Goal: Transaction & Acquisition: Obtain resource

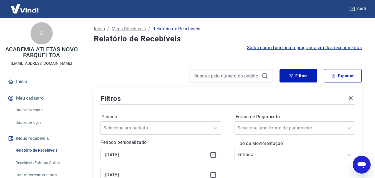
scroll to position [83, 0]
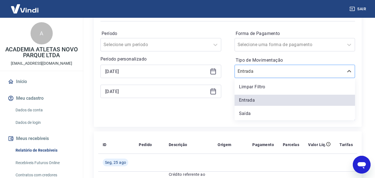
click at [250, 70] on input "Tipo de Movimentação" at bounding box center [266, 71] width 56 height 7
click at [250, 71] on input "Tipo de Movimentação" at bounding box center [266, 71] width 56 height 7
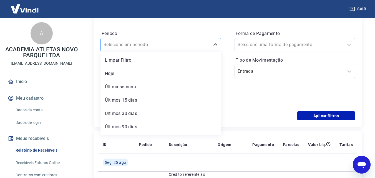
click at [189, 43] on div at bounding box center [156, 45] width 104 height 8
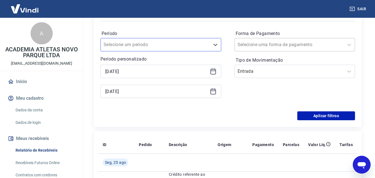
click at [315, 45] on div at bounding box center [290, 45] width 104 height 8
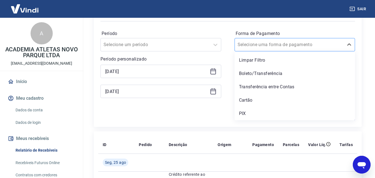
click at [315, 45] on div at bounding box center [290, 45] width 104 height 8
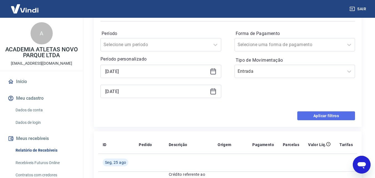
click at [314, 114] on button "Aplicar filtros" at bounding box center [326, 115] width 58 height 9
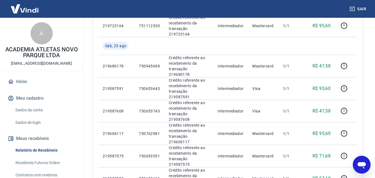
scroll to position [48, 0]
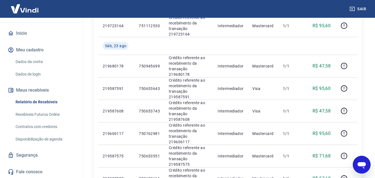
click at [45, 88] on button "Meus recebíveis" at bounding box center [42, 90] width 70 height 12
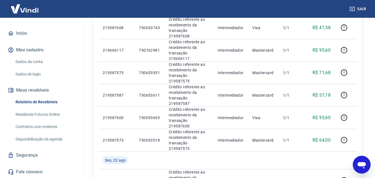
click at [51, 100] on link "Relatório de Recebíveis" at bounding box center [44, 101] width 63 height 11
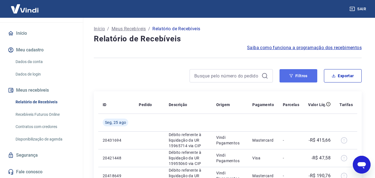
click at [296, 76] on button "Filtros" at bounding box center [299, 75] width 38 height 13
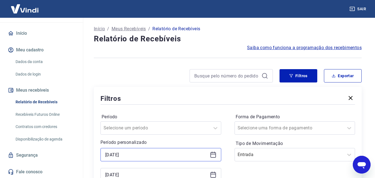
click at [129, 157] on input "[DATE]" at bounding box center [156, 154] width 102 height 8
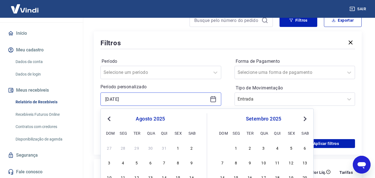
scroll to position [83, 0]
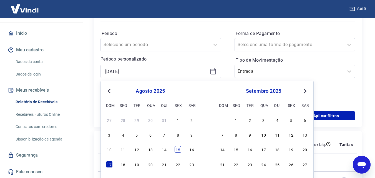
click at [179, 150] on div "15" at bounding box center [178, 149] width 7 height 7
type input "[DATE]"
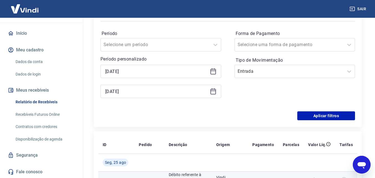
scroll to position [139, 0]
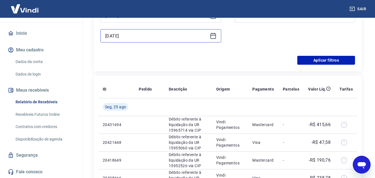
click at [150, 36] on input "[DATE]" at bounding box center [156, 36] width 102 height 8
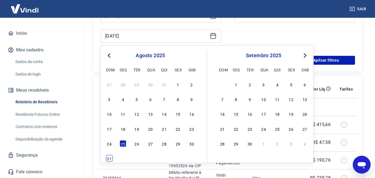
click at [106, 158] on div "31" at bounding box center [109, 158] width 7 height 7
type input "[DATE]"
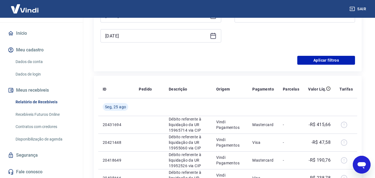
scroll to position [83, 0]
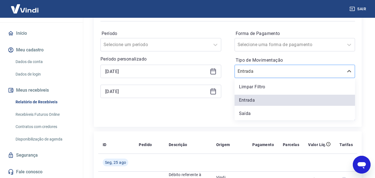
click at [269, 75] on div at bounding box center [290, 71] width 104 height 8
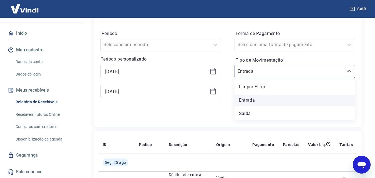
click at [254, 101] on div "Entrada" at bounding box center [295, 100] width 121 height 11
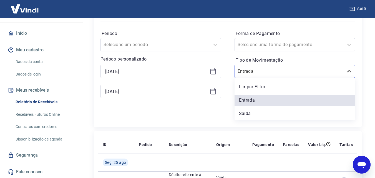
click at [221, 121] on div "Filtros Período Selecione um período Período personalizado Selected date: [DATE…" at bounding box center [228, 65] width 268 height 123
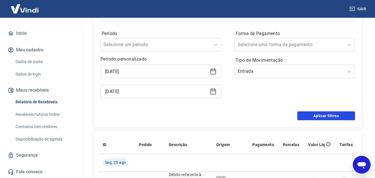
click at [318, 114] on button "Aplicar filtros" at bounding box center [326, 115] width 58 height 9
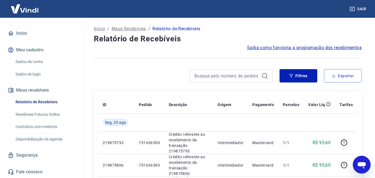
click at [344, 74] on button "Exportar" at bounding box center [343, 75] width 38 height 13
type input "[DATE]"
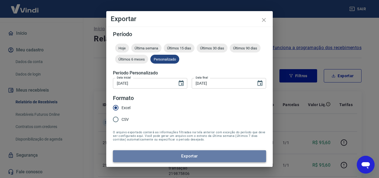
click at [190, 157] on button "Exportar" at bounding box center [189, 156] width 153 height 12
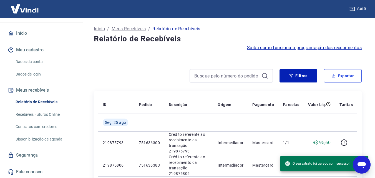
scroll to position [28, 0]
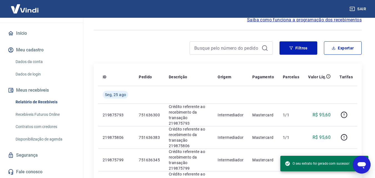
click at [360, 167] on icon "Abrir janela de mensagens" at bounding box center [362, 165] width 10 height 10
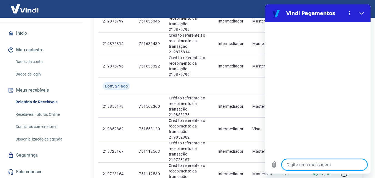
scroll to position [194, 0]
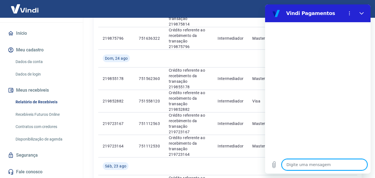
click at [311, 166] on textarea at bounding box center [324, 164] width 85 height 11
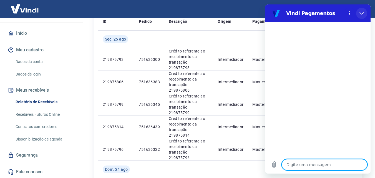
click at [363, 12] on icon "Fechar" at bounding box center [361, 13] width 4 height 4
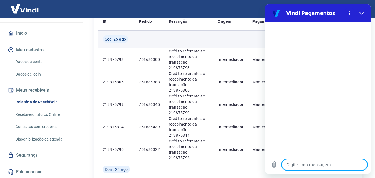
type textarea "x"
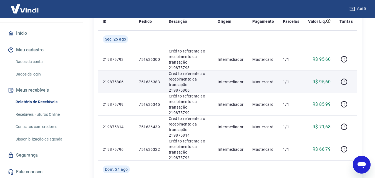
scroll to position [0, 0]
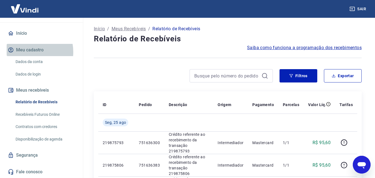
click at [28, 52] on button "Meu cadastro" at bounding box center [42, 50] width 70 height 12
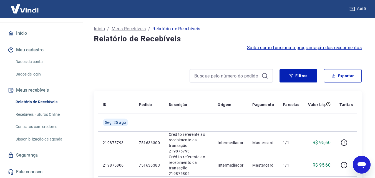
click at [19, 31] on link "Início" at bounding box center [42, 33] width 70 height 12
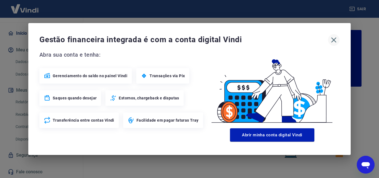
click at [332, 39] on icon "button" at bounding box center [333, 40] width 9 height 9
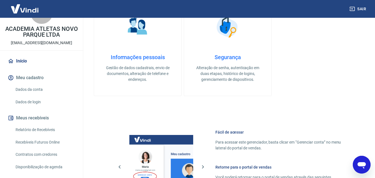
scroll to position [48, 0]
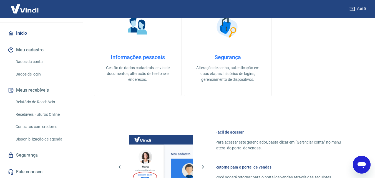
click at [37, 104] on link "Relatório de Recebíveis" at bounding box center [44, 101] width 63 height 11
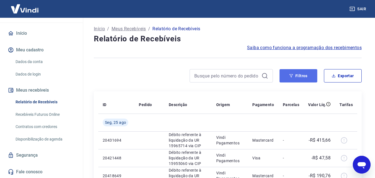
click at [301, 75] on button "Filtros" at bounding box center [299, 75] width 38 height 13
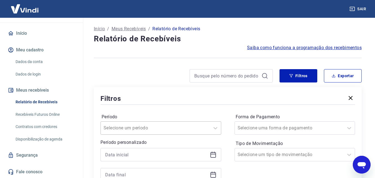
click at [153, 126] on div "Selecione um período" at bounding box center [160, 127] width 121 height 13
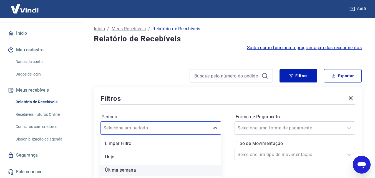
scroll to position [40, 0]
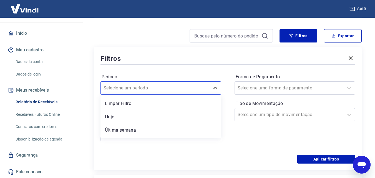
click at [132, 130] on div "Última semana" at bounding box center [160, 130] width 121 height 11
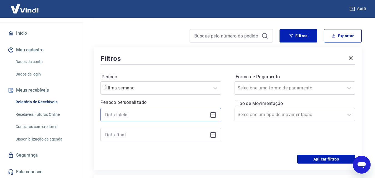
click at [137, 117] on input at bounding box center [156, 114] width 102 height 8
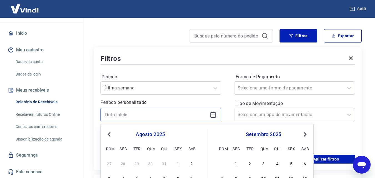
scroll to position [123, 0]
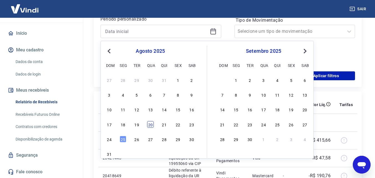
click at [150, 125] on div "20" at bounding box center [150, 124] width 7 height 7
type input "[DATE]"
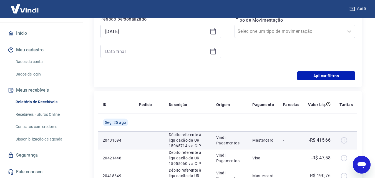
click at [135, 140] on td at bounding box center [149, 140] width 30 height 18
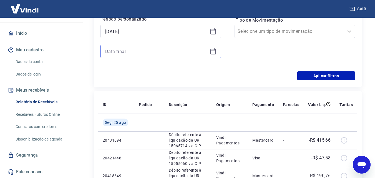
click at [148, 53] on input at bounding box center [156, 51] width 102 height 8
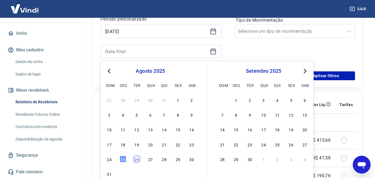
click at [135, 160] on div "26" at bounding box center [137, 159] width 7 height 7
type input "[DATE]"
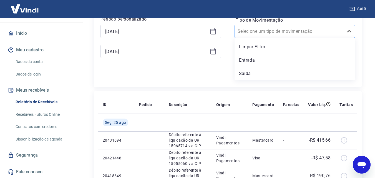
click at [279, 33] on input "Tipo de Movimentação" at bounding box center [266, 31] width 56 height 7
click at [254, 60] on div "Entrada" at bounding box center [295, 60] width 121 height 11
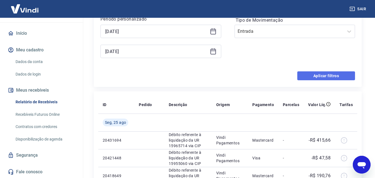
click at [334, 75] on button "Aplicar filtros" at bounding box center [326, 75] width 58 height 9
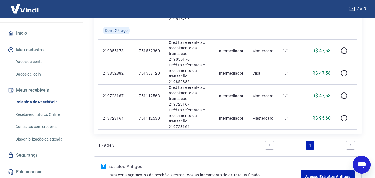
scroll to position [222, 0]
click at [354, 140] on link "Next page" at bounding box center [350, 144] width 9 height 9
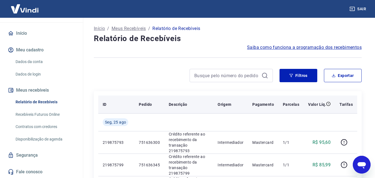
scroll to position [0, 0]
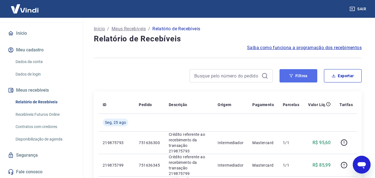
click at [295, 77] on button "Filtros" at bounding box center [299, 75] width 38 height 13
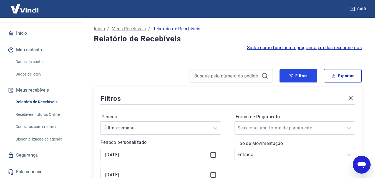
scroll to position [83, 0]
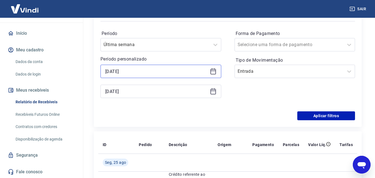
click at [127, 72] on input "[DATE]" at bounding box center [156, 71] width 102 height 8
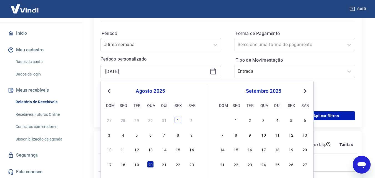
click at [177, 121] on div "1" at bounding box center [178, 120] width 7 height 7
type input "[DATE]"
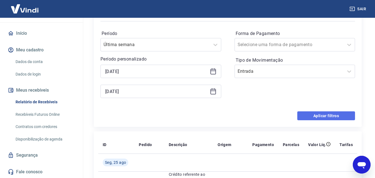
click at [312, 115] on button "Aplicar filtros" at bounding box center [326, 115] width 58 height 9
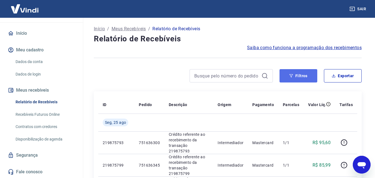
click at [296, 81] on button "Filtros" at bounding box center [299, 75] width 38 height 13
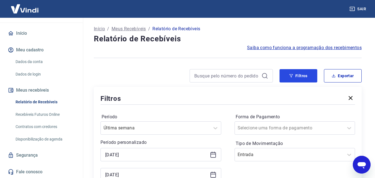
scroll to position [56, 0]
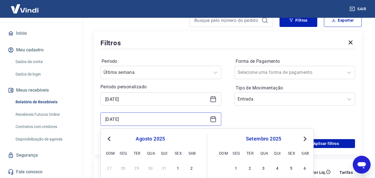
click at [125, 115] on input "[DATE]" at bounding box center [156, 119] width 102 height 8
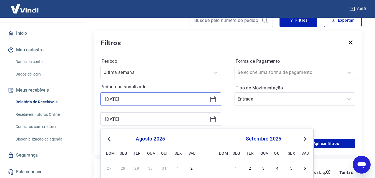
click at [127, 101] on input "[DATE]" at bounding box center [156, 99] width 102 height 8
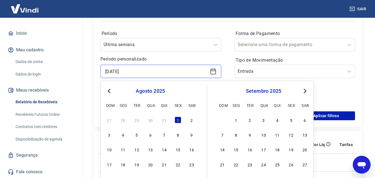
scroll to position [139, 0]
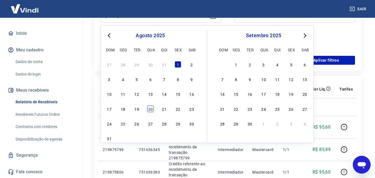
click at [151, 109] on div "20" at bounding box center [150, 108] width 7 height 7
type input "[DATE]"
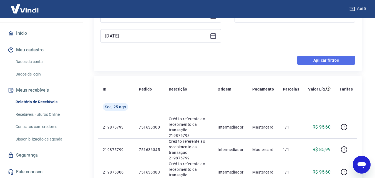
click at [333, 59] on button "Aplicar filtros" at bounding box center [326, 60] width 58 height 9
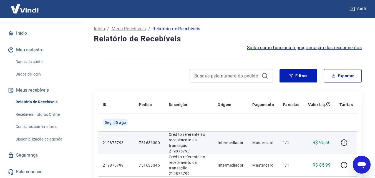
scroll to position [28, 0]
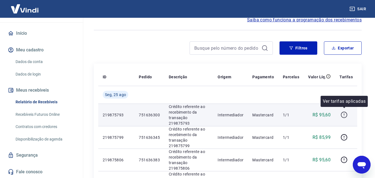
click at [343, 113] on icon "button" at bounding box center [344, 114] width 7 height 7
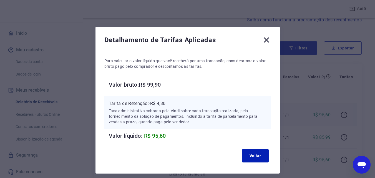
click at [268, 40] on icon at bounding box center [266, 40] width 9 height 9
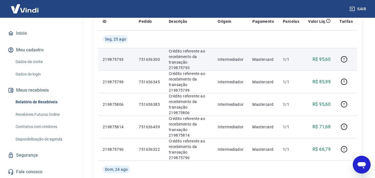
scroll to position [222, 0]
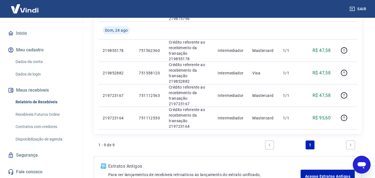
click at [350, 143] on icon "Next page" at bounding box center [351, 145] width 4 height 4
drag, startPoint x: 274, startPoint y: 102, endPoint x: 270, endPoint y: 102, distance: 4.4
click at [273, 138] on li "Pagination" at bounding box center [269, 144] width 13 height 13
click at [269, 143] on icon "Previous page" at bounding box center [270, 144] width 2 height 2
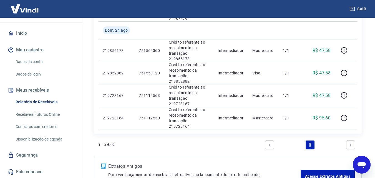
click at [269, 143] on icon "Previous page" at bounding box center [270, 144] width 2 height 2
click at [312, 140] on link "1" at bounding box center [310, 144] width 9 height 9
click at [319, 170] on link "Acesse Extratos Antigos" at bounding box center [328, 176] width 54 height 13
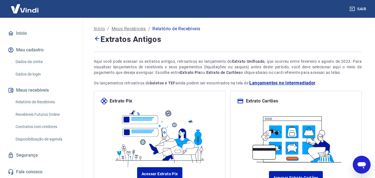
scroll to position [52, 0]
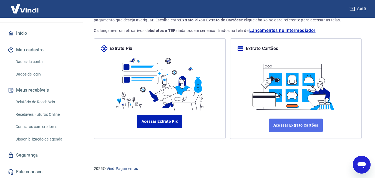
click at [287, 122] on link "Acessar Extrato Cartões" at bounding box center [296, 125] width 54 height 13
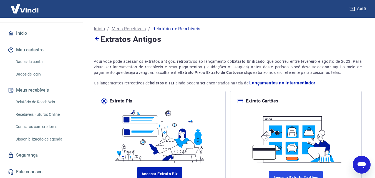
type textarea "x"
click at [357, 6] on button "Sair" at bounding box center [358, 9] width 20 height 10
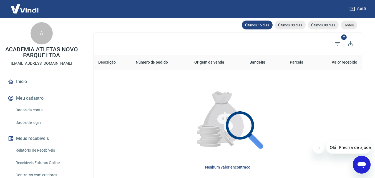
scroll to position [83, 0]
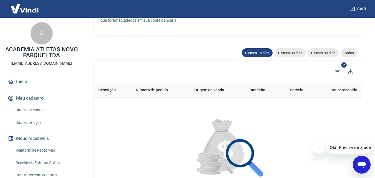
click at [286, 116] on div at bounding box center [228, 148] width 250 height 83
click at [341, 68] on span "Filtros" at bounding box center [337, 71] width 13 height 13
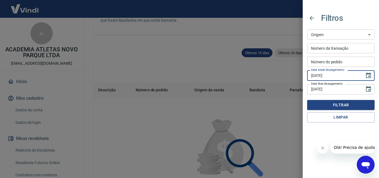
click at [317, 76] on input "10/08/2025" at bounding box center [334, 75] width 54 height 10
click at [367, 74] on icon "Choose date, selected date is 10 de ago de 2025" at bounding box center [368, 75] width 7 height 7
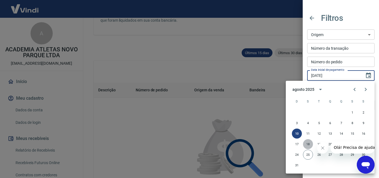
click at [309, 144] on button "18" at bounding box center [308, 144] width 10 height 10
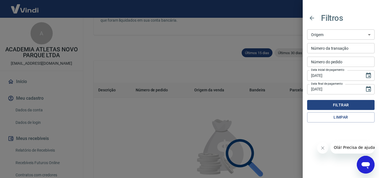
click at [342, 105] on button "Filtrar" at bounding box center [340, 105] width 67 height 10
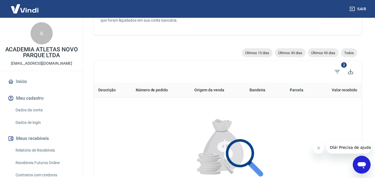
scroll to position [139, 0]
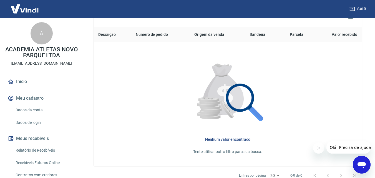
click at [320, 147] on icon "Fechar mensagem da empresa" at bounding box center [318, 148] width 4 height 4
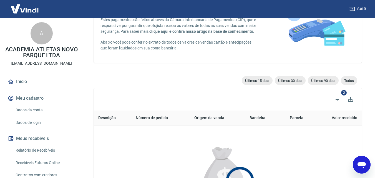
click at [346, 116] on th "Valor recebido" at bounding box center [337, 117] width 49 height 15
click at [246, 81] on span "Últimos 15 dias" at bounding box center [257, 81] width 31 height 4
type input "10/08/2025"
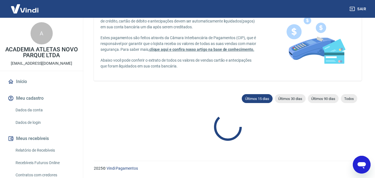
scroll to position [56, 0]
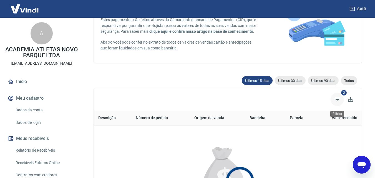
click at [338, 100] on icon "Filtros" at bounding box center [337, 99] width 5 height 3
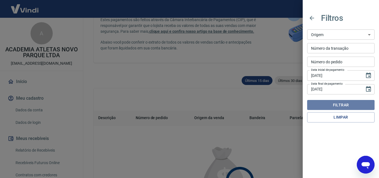
click at [338, 107] on button "Filtrar" at bounding box center [340, 105] width 67 height 10
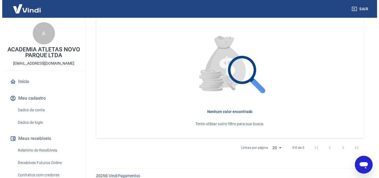
scroll to position [175, 0]
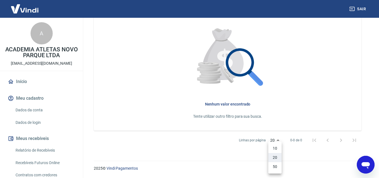
click at [276, 170] on li "50" at bounding box center [274, 166] width 13 height 9
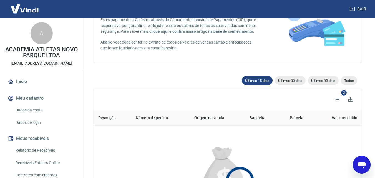
scroll to position [48, 0]
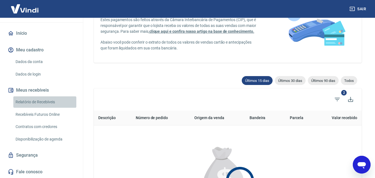
click at [50, 102] on link "Relatório de Recebíveis" at bounding box center [44, 101] width 63 height 11
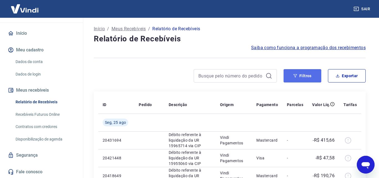
click at [304, 75] on button "Filtros" at bounding box center [303, 75] width 38 height 13
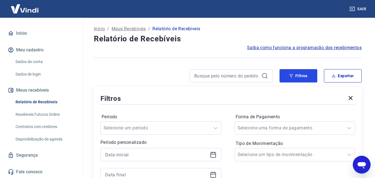
scroll to position [28, 0]
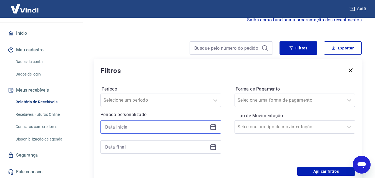
click at [136, 128] on input at bounding box center [156, 127] width 102 height 8
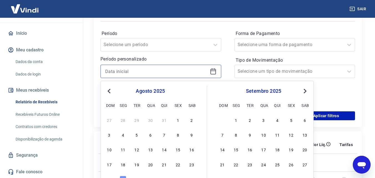
scroll to position [139, 0]
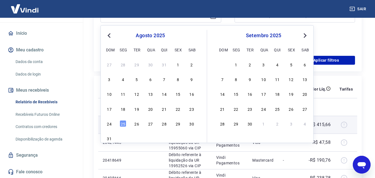
click at [108, 108] on div "17" at bounding box center [109, 108] width 7 height 7
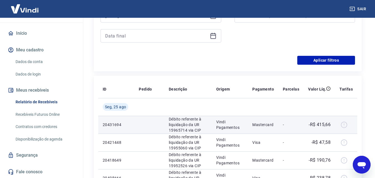
type input "[DATE]"
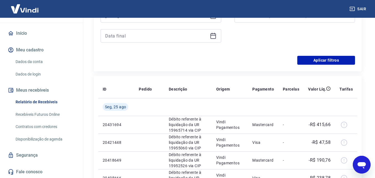
drag, startPoint x: 156, startPoint y: 30, endPoint x: 155, endPoint y: 34, distance: 4.0
click at [156, 31] on div at bounding box center [160, 35] width 121 height 13
click at [155, 36] on input at bounding box center [156, 36] width 102 height 8
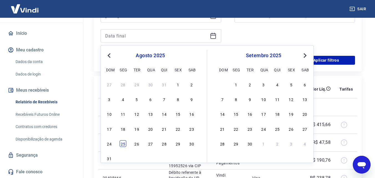
click at [122, 143] on div "25" at bounding box center [123, 143] width 7 height 7
type input "[DATE]"
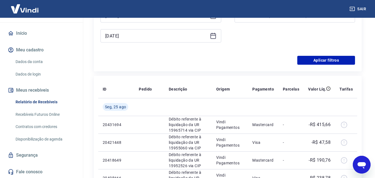
scroll to position [83, 0]
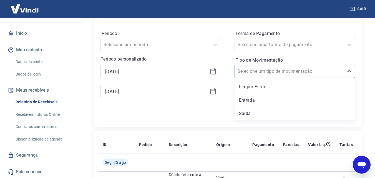
click at [294, 67] on div "Selecione um tipo de movimentação" at bounding box center [289, 71] width 109 height 10
click at [251, 113] on div "Saída" at bounding box center [295, 113] width 121 height 11
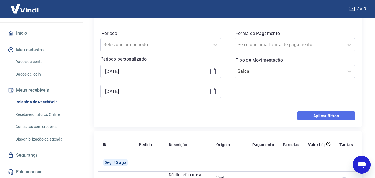
click at [310, 115] on button "Aplicar filtros" at bounding box center [326, 115] width 58 height 9
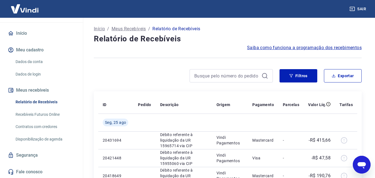
click at [18, 34] on link "Início" at bounding box center [42, 33] width 70 height 12
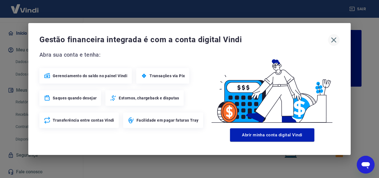
click at [336, 37] on icon "button" at bounding box center [333, 40] width 9 height 9
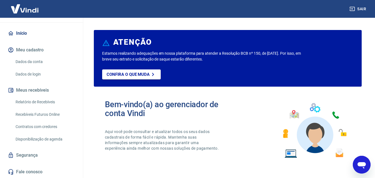
click at [36, 57] on link "Dados da conta" at bounding box center [44, 61] width 63 height 11
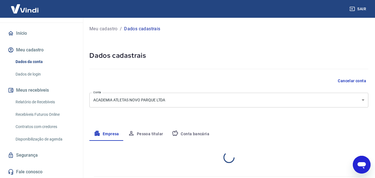
select select "ES"
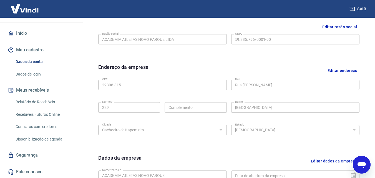
scroll to position [56, 0]
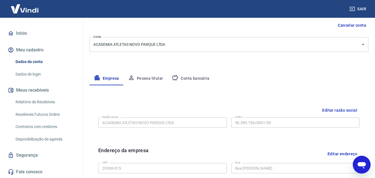
click at [341, 44] on body "Sair A ACADEMIA ATLETAS NOVO PARQUE LTDA financeiroacademiaatletas@gmail.com In…" at bounding box center [187, 33] width 375 height 178
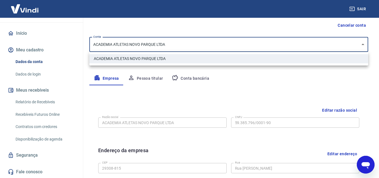
click at [140, 59] on li "ACADEMIA ATLETAS NOVO PARQUE LTDA" at bounding box center [228, 58] width 279 height 9
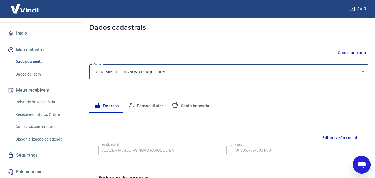
scroll to position [0, 0]
